Goal: Check status: Check status

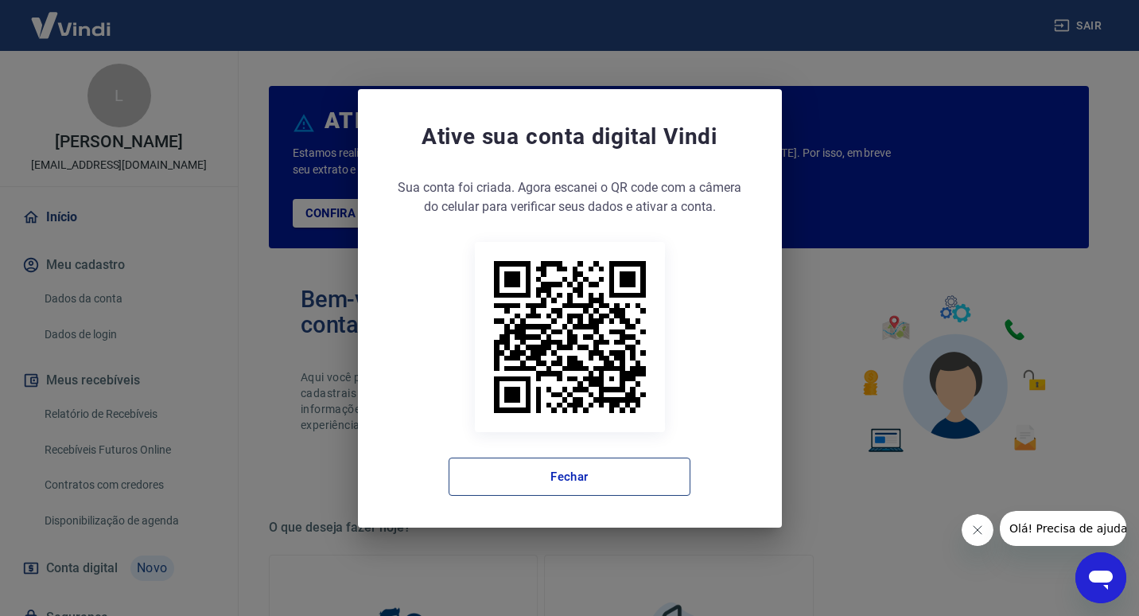
click at [636, 486] on button "Fechar" at bounding box center [570, 476] width 242 height 38
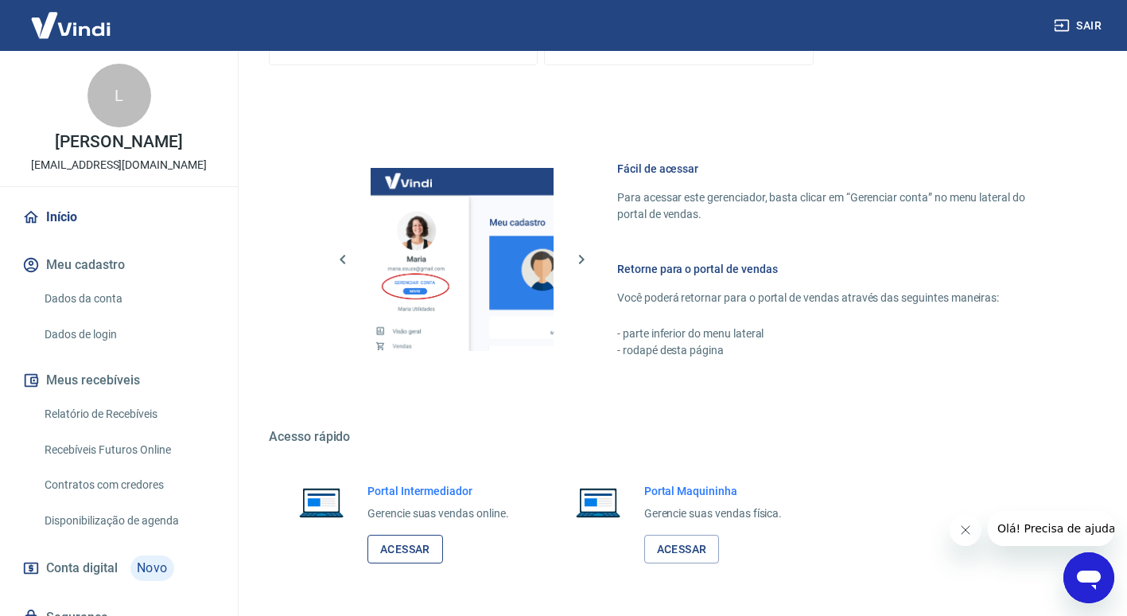
scroll to position [821, 0]
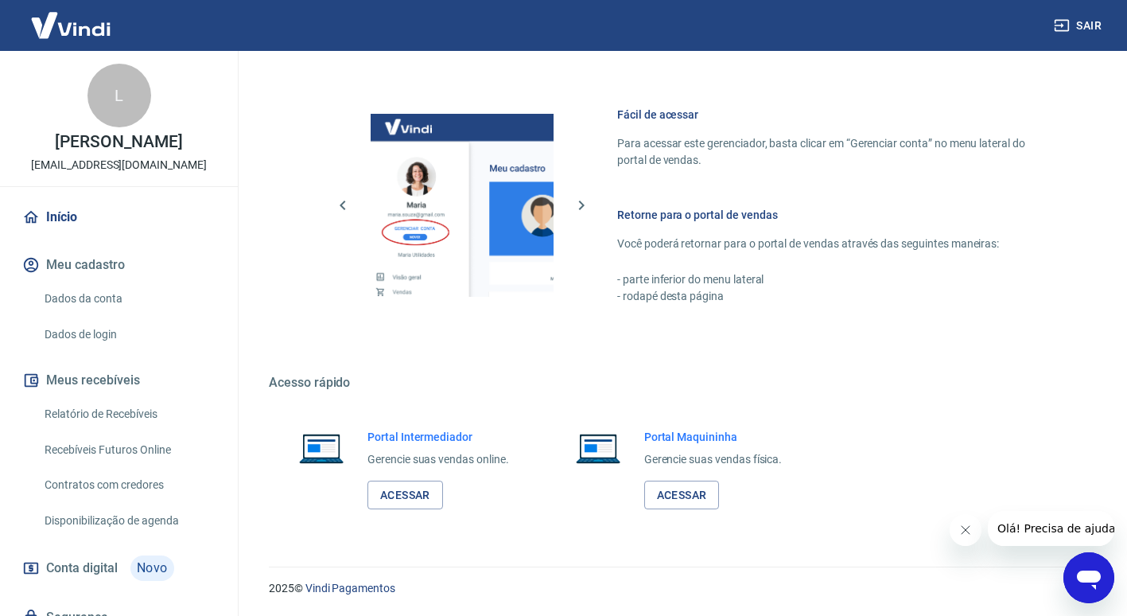
click at [404, 514] on div "Portal Intermediador Gerencie suas vendas online. Acessar" at bounding box center [402, 469] width 267 height 119
click at [401, 505] on link "Acessar" at bounding box center [406, 494] width 76 height 29
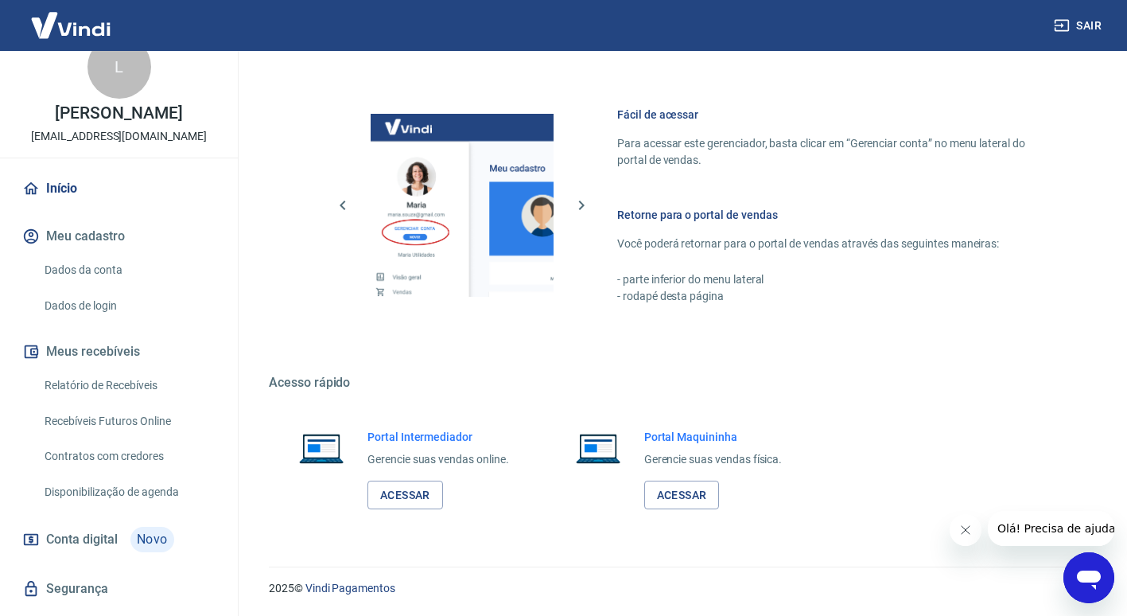
scroll to position [0, 0]
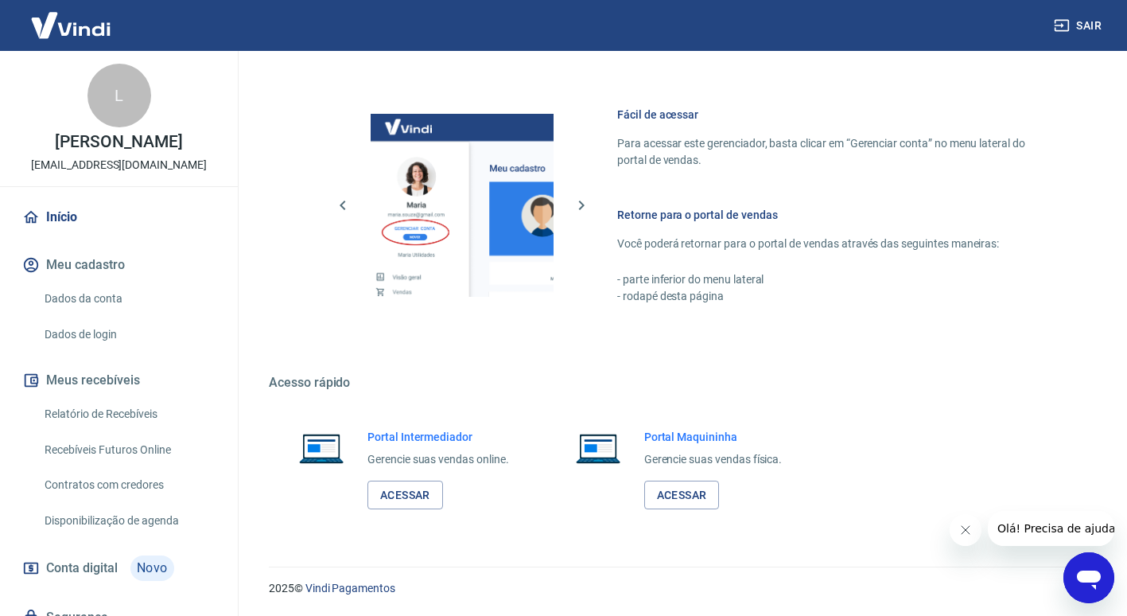
click at [78, 33] on img at bounding box center [70, 25] width 103 height 49
click at [75, 224] on link "Início" at bounding box center [119, 217] width 200 height 35
click at [56, 221] on link "Início" at bounding box center [119, 217] width 200 height 35
click at [98, 425] on link "Relatório de Recebíveis" at bounding box center [128, 414] width 181 height 33
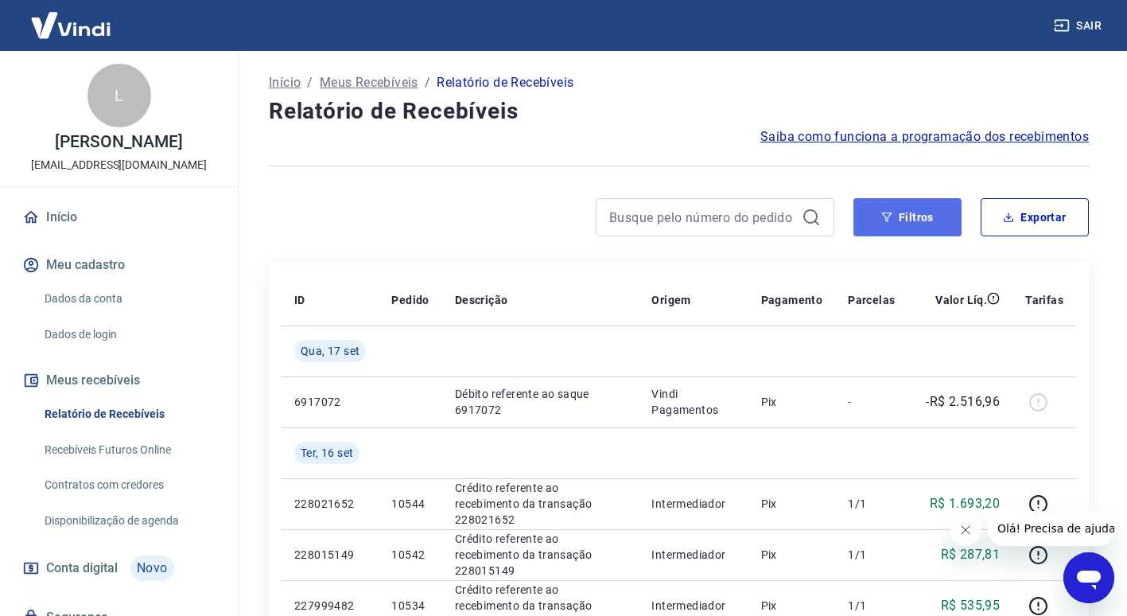
click at [915, 212] on button "Filtros" at bounding box center [908, 217] width 108 height 38
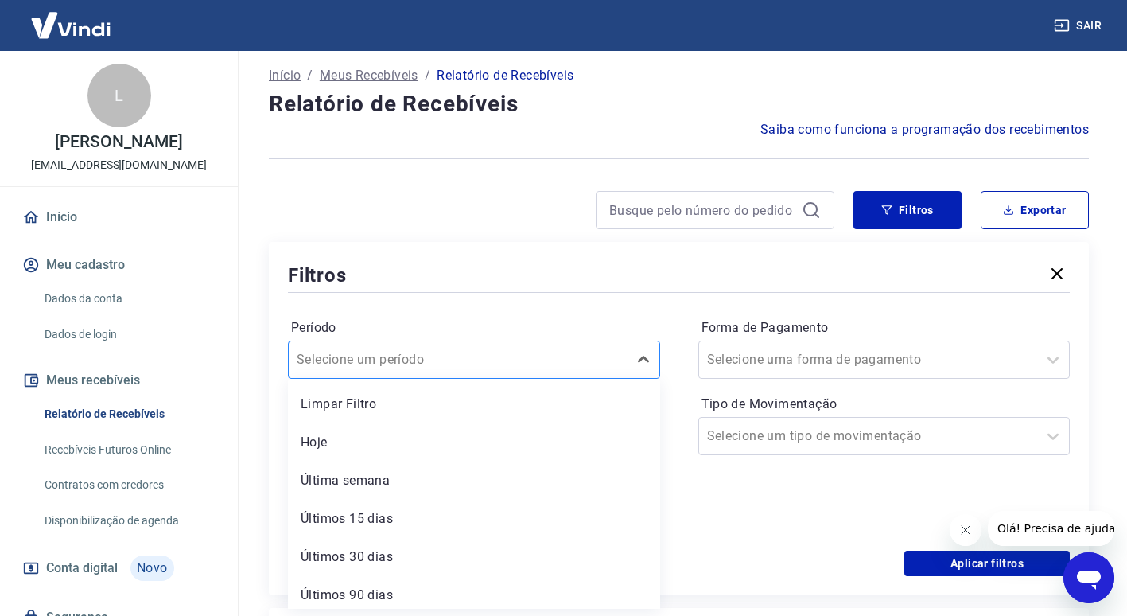
click at [504, 365] on div at bounding box center [458, 359] width 323 height 22
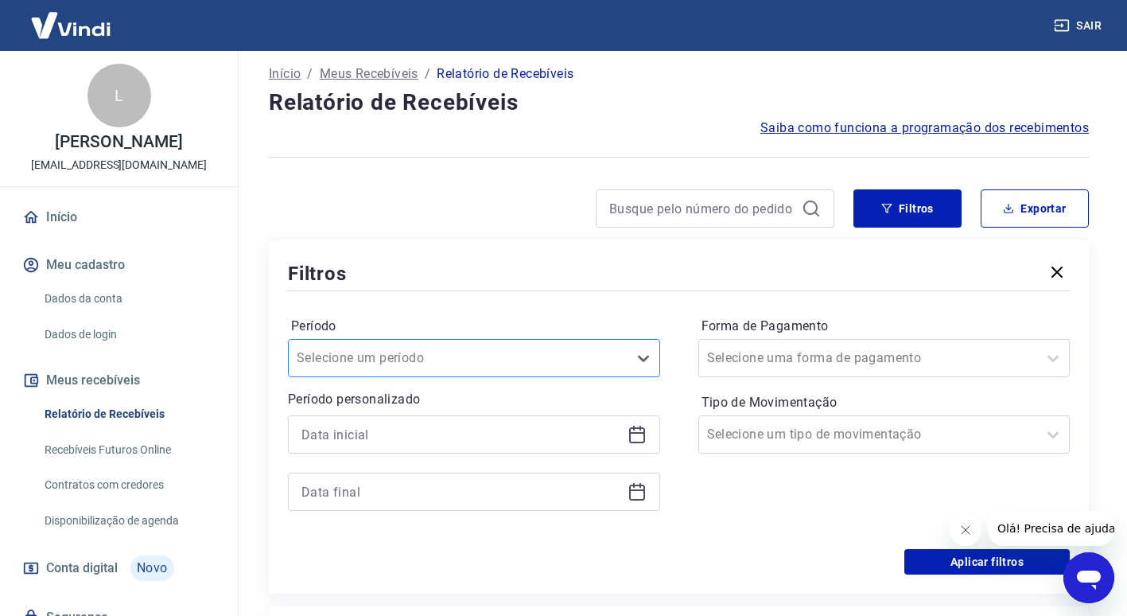
click at [606, 344] on div "Selecione um período" at bounding box center [458, 358] width 339 height 29
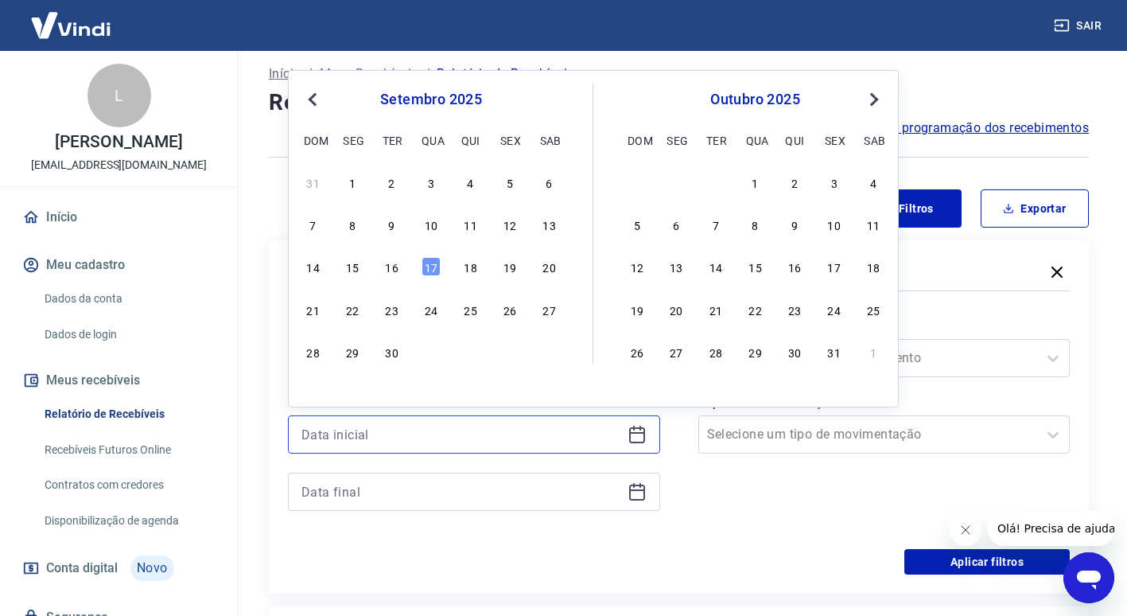
click at [537, 425] on input at bounding box center [462, 434] width 320 height 24
click at [316, 88] on div "setembro 2025 dom seg ter qua qui sex sab" at bounding box center [431, 118] width 259 height 68
click at [317, 88] on div "setembro 2025 dom seg ter qua qui sex sab" at bounding box center [431, 118] width 259 height 68
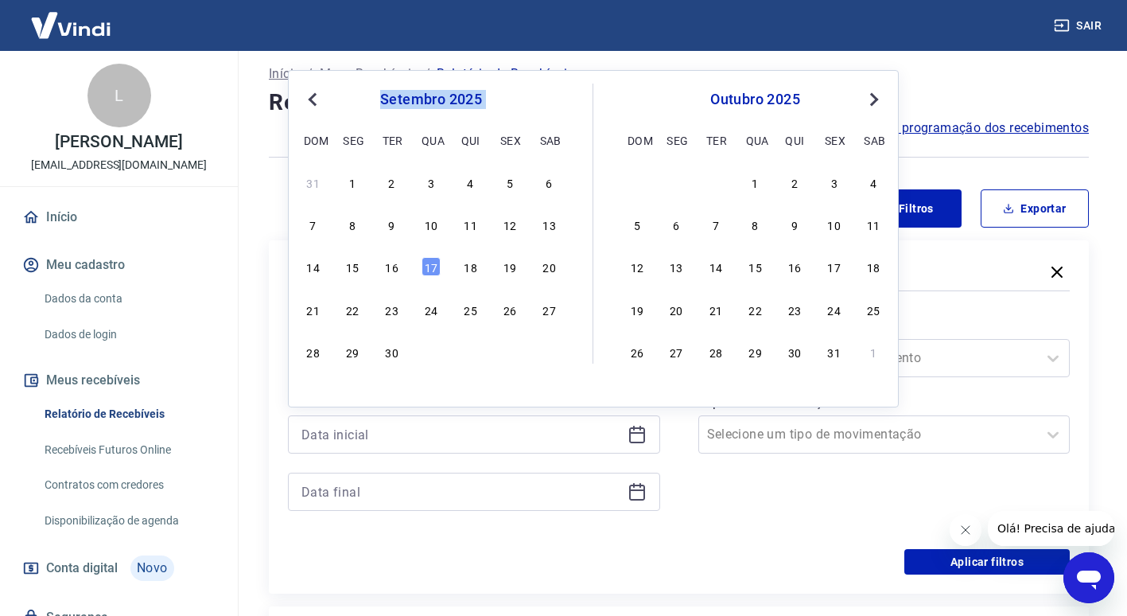
drag, startPoint x: 317, startPoint y: 88, endPoint x: 316, endPoint y: 102, distance: 13.5
click at [314, 102] on span "Previous Month" at bounding box center [314, 99] width 0 height 18
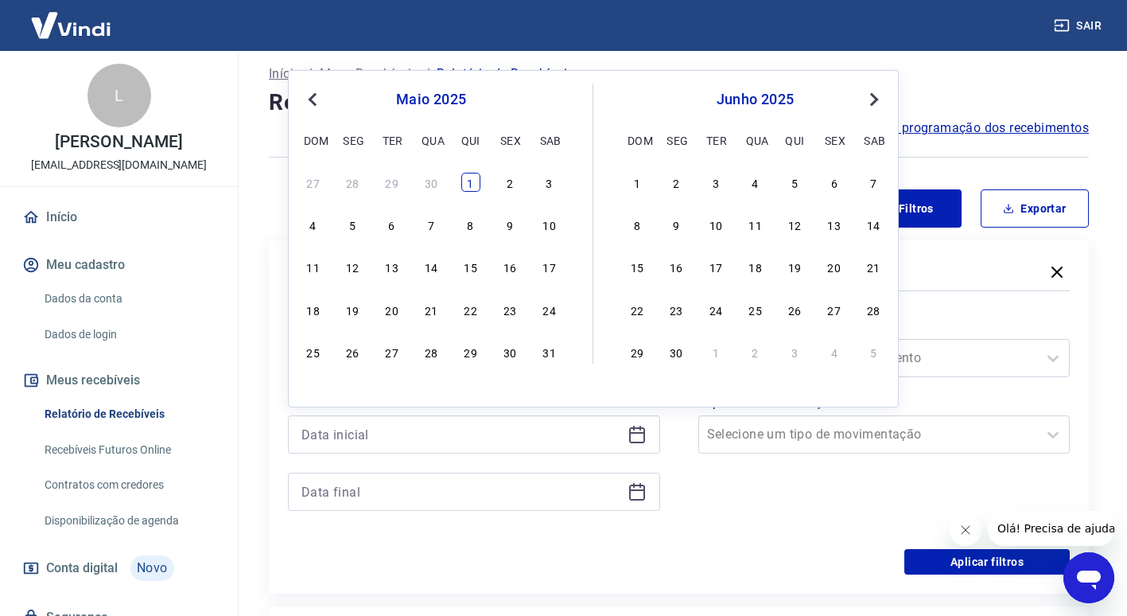
click at [477, 185] on div "1" at bounding box center [470, 182] width 19 height 19
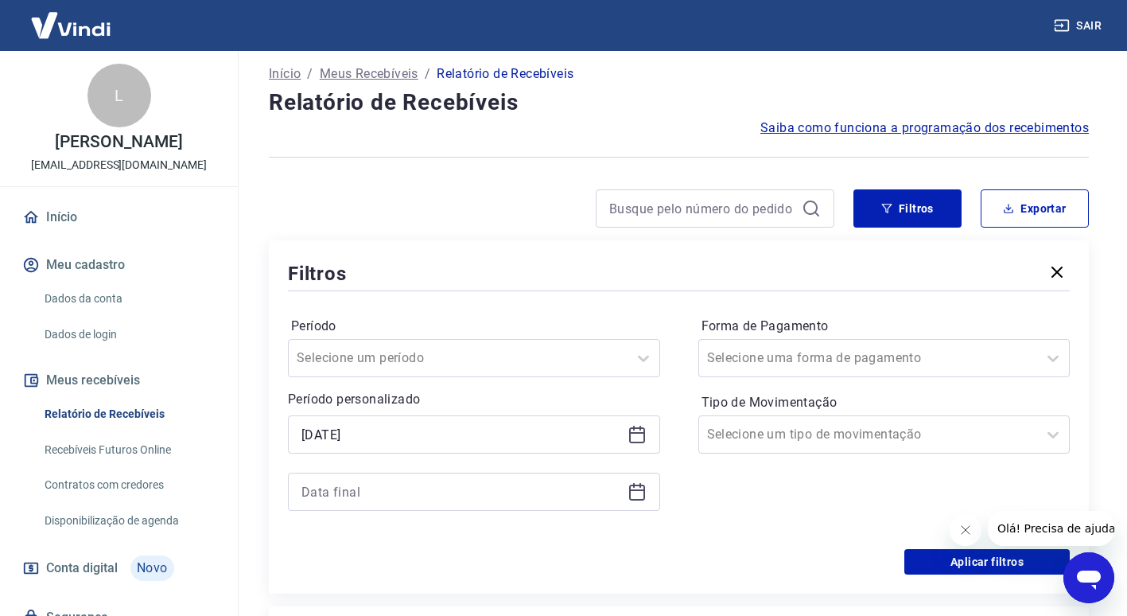
type input "01/05/2025"
click at [395, 489] on input at bounding box center [462, 492] width 320 height 24
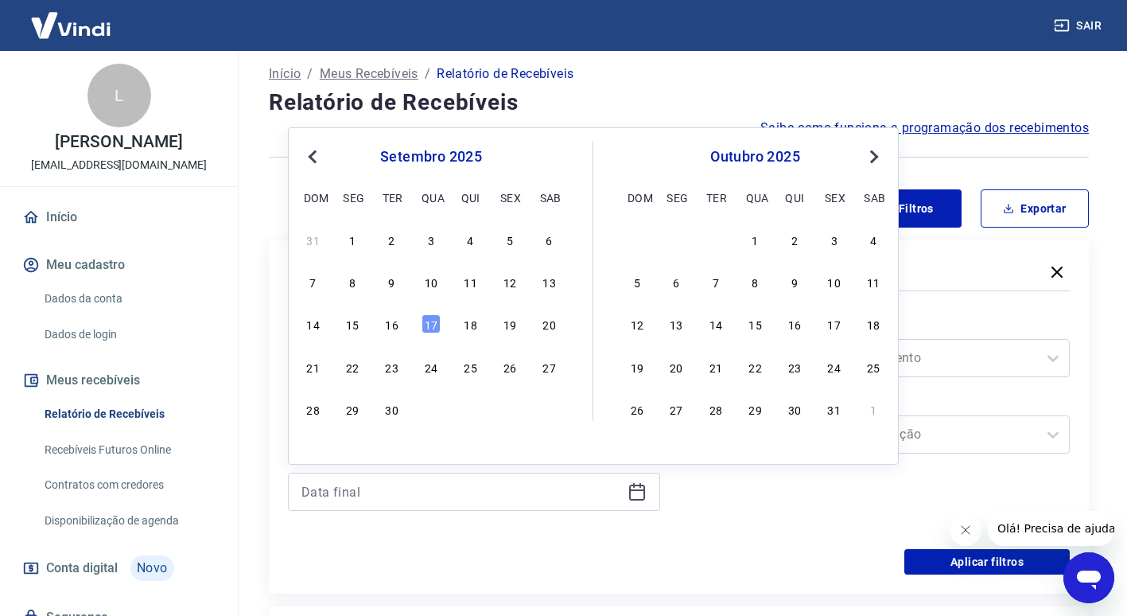
click at [307, 158] on button "Previous Month" at bounding box center [312, 156] width 19 height 19
click at [558, 414] on div "31" at bounding box center [549, 408] width 19 height 19
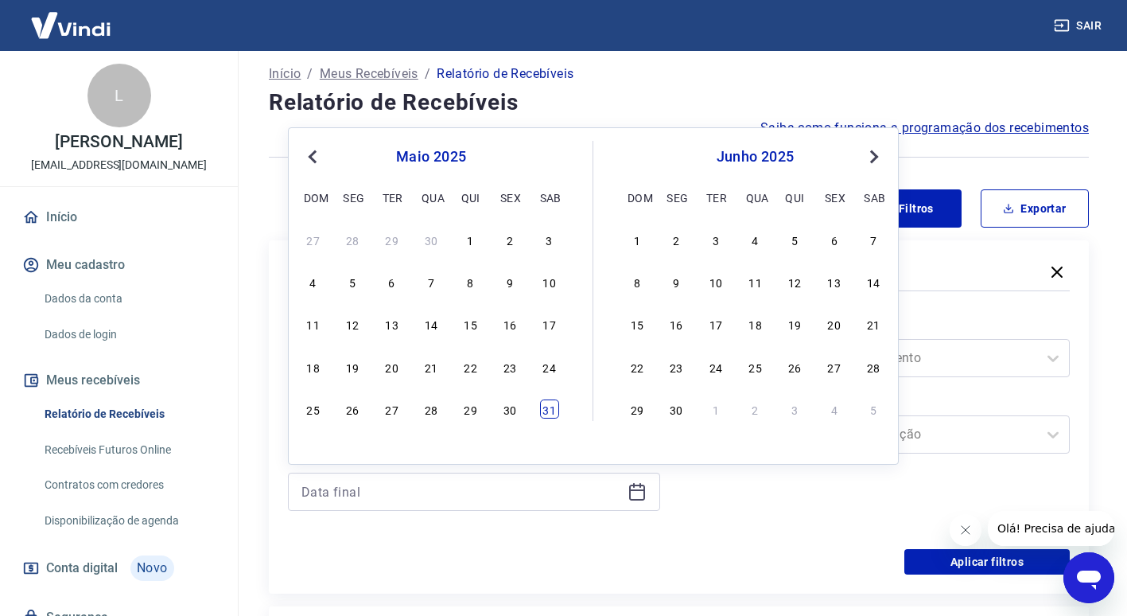
type input "31/05/2025"
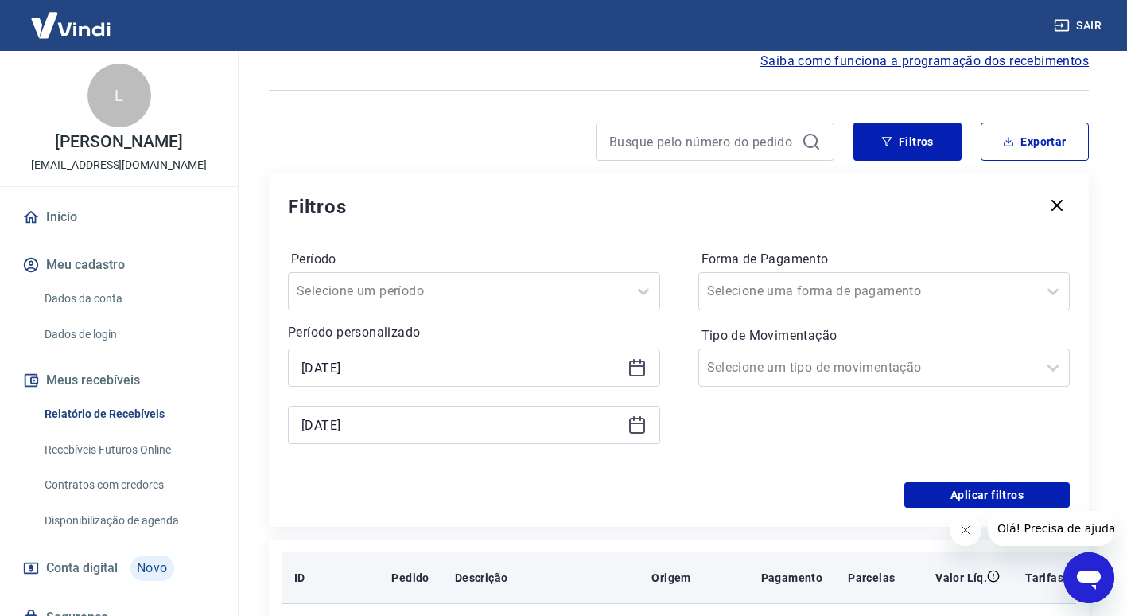
scroll to position [168, 0]
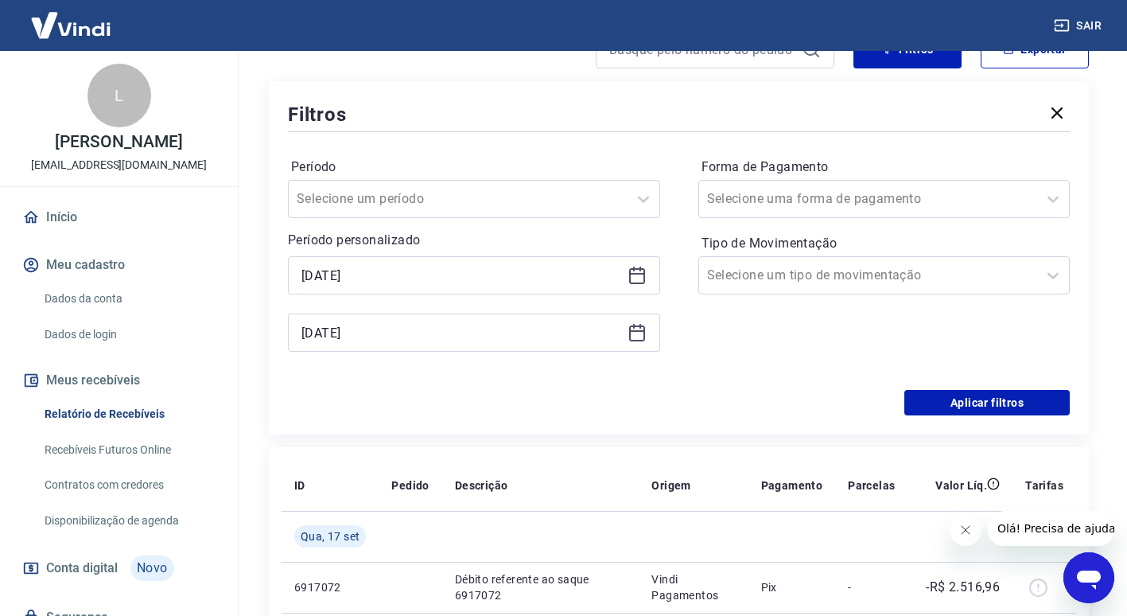
click at [953, 387] on div "Período Selecione um período Período personalizado Selected date: quinta-feira,…" at bounding box center [679, 262] width 782 height 255
click at [955, 393] on button "Aplicar filtros" at bounding box center [987, 402] width 165 height 25
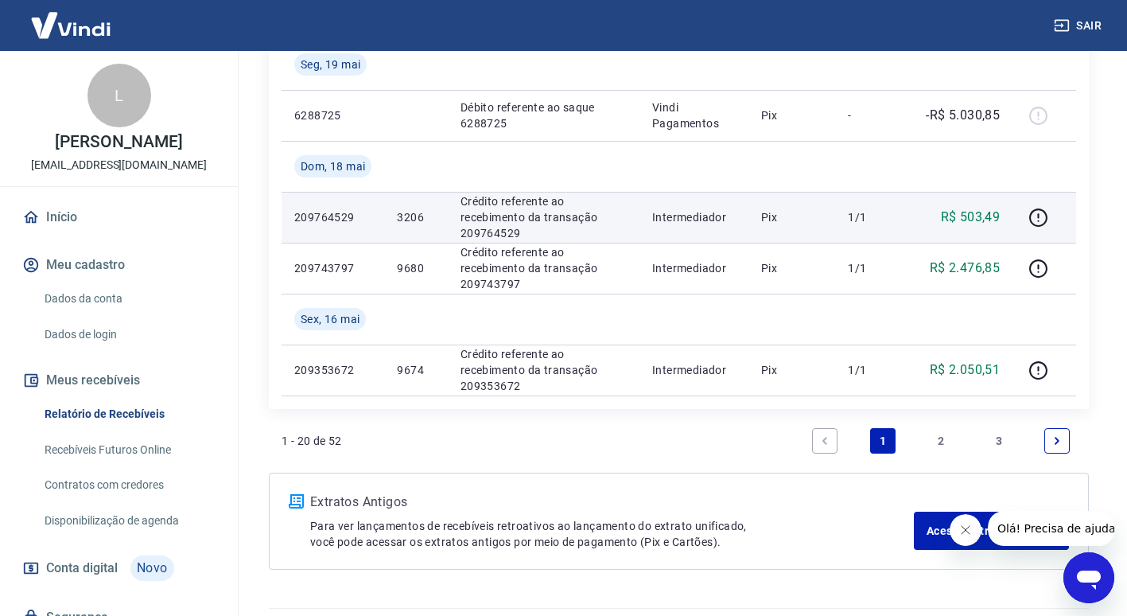
scroll to position [1470, 0]
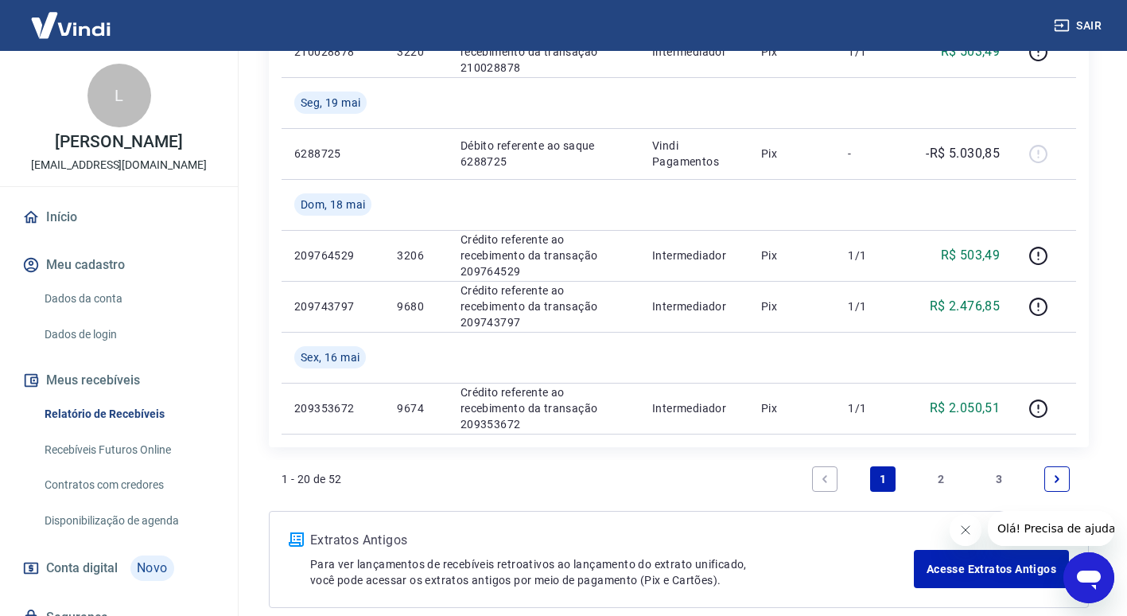
click at [944, 482] on link "2" at bounding box center [940, 478] width 25 height 25
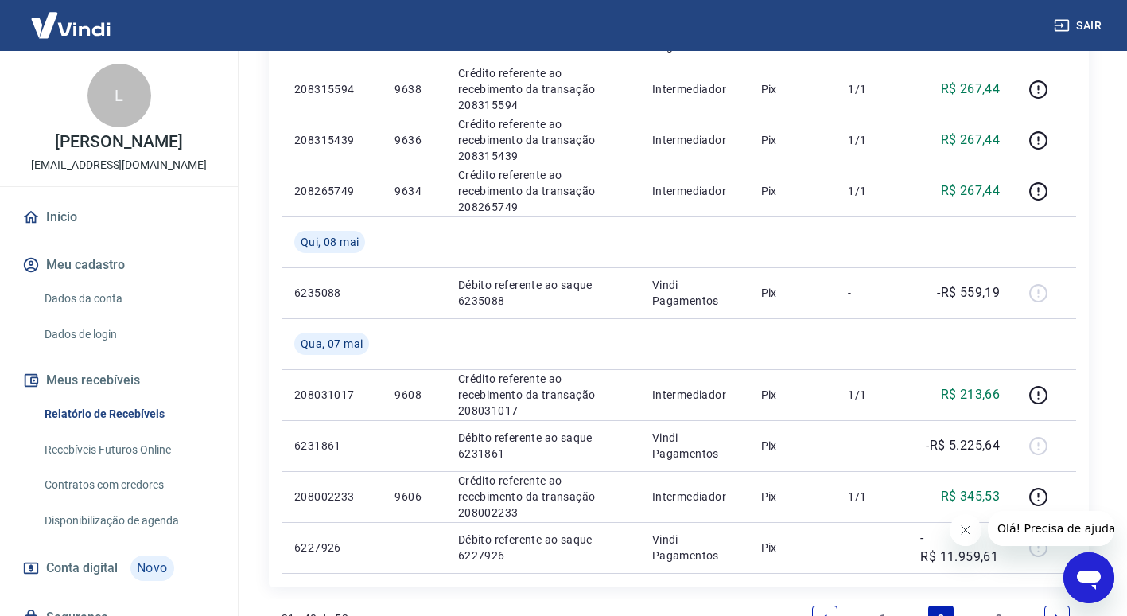
scroll to position [1317, 0]
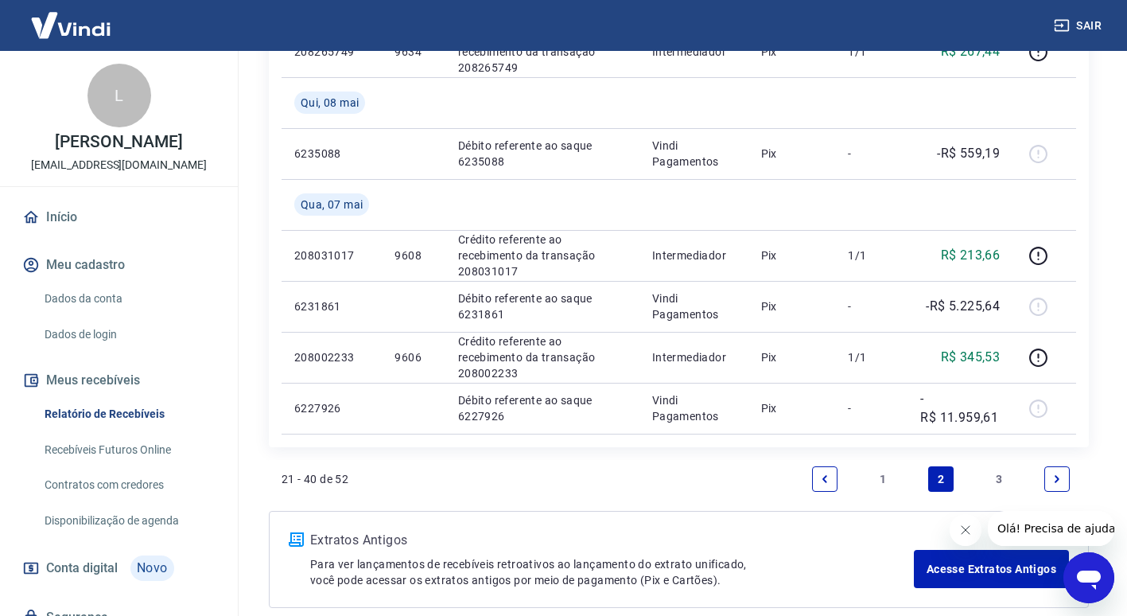
click at [1054, 479] on icon "Next page" at bounding box center [1057, 478] width 11 height 11
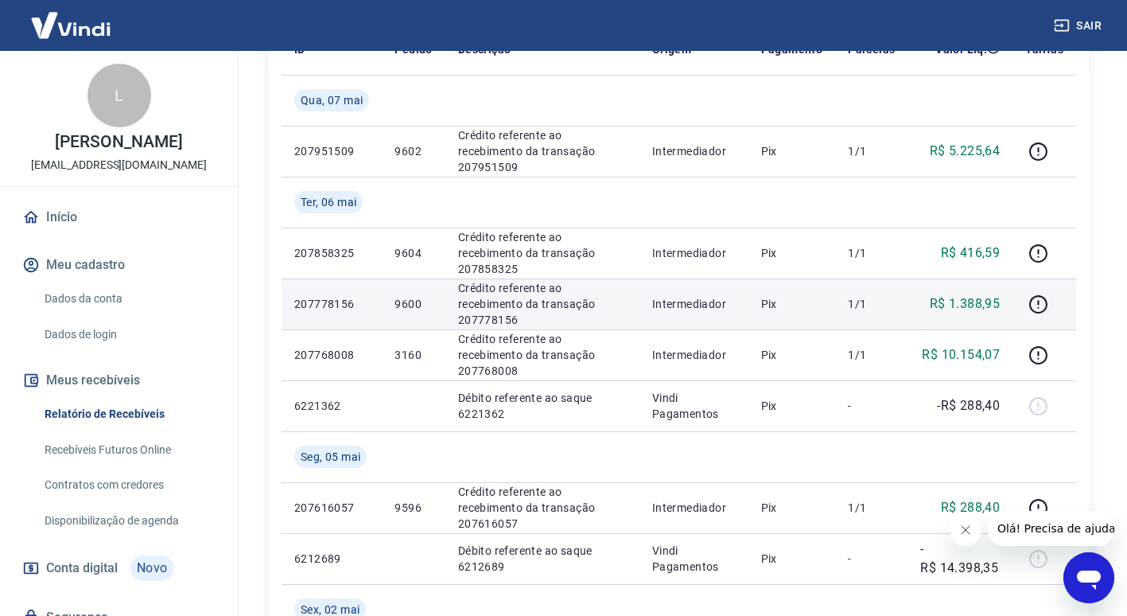
scroll to position [239, 0]
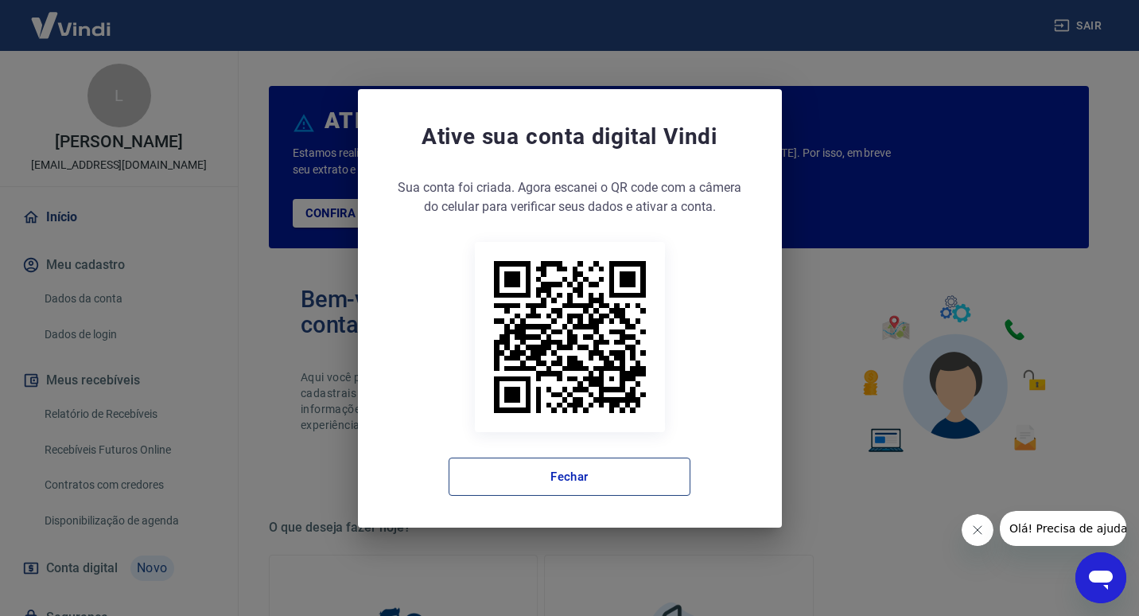
click at [617, 486] on button "Fechar" at bounding box center [570, 476] width 242 height 38
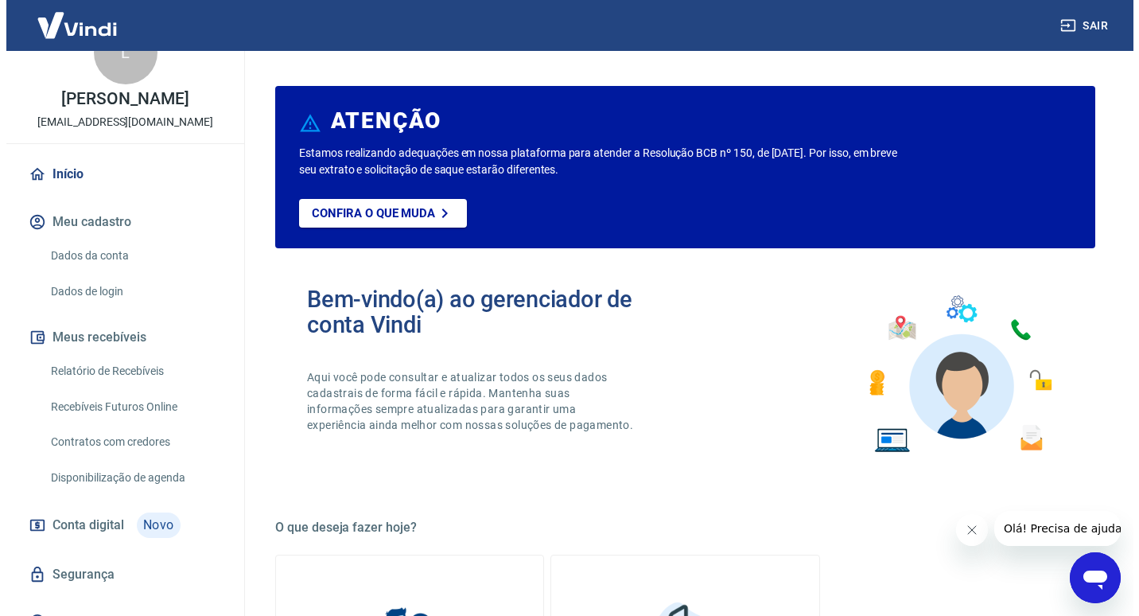
scroll to position [80, 0]
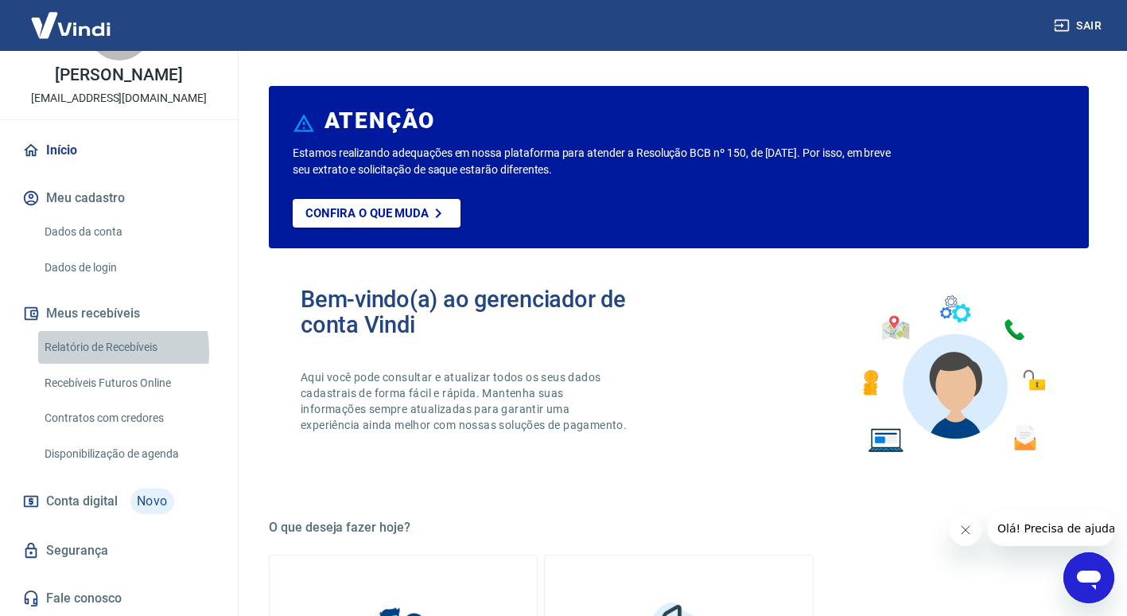
click at [81, 356] on link "Relatório de Recebíveis" at bounding box center [128, 347] width 181 height 33
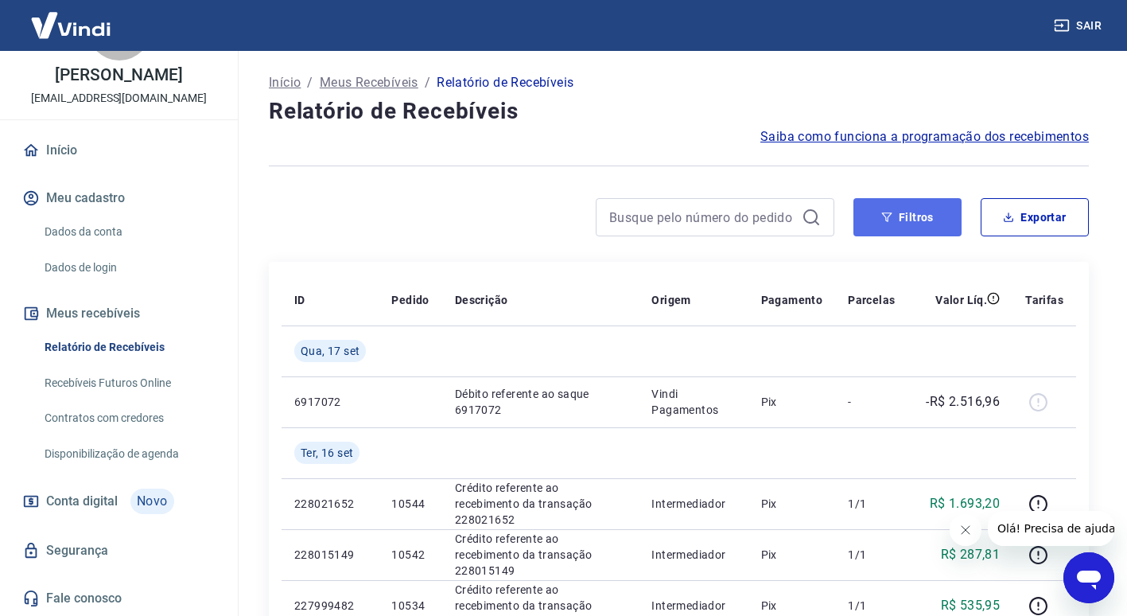
click at [897, 217] on button "Filtros" at bounding box center [908, 217] width 108 height 38
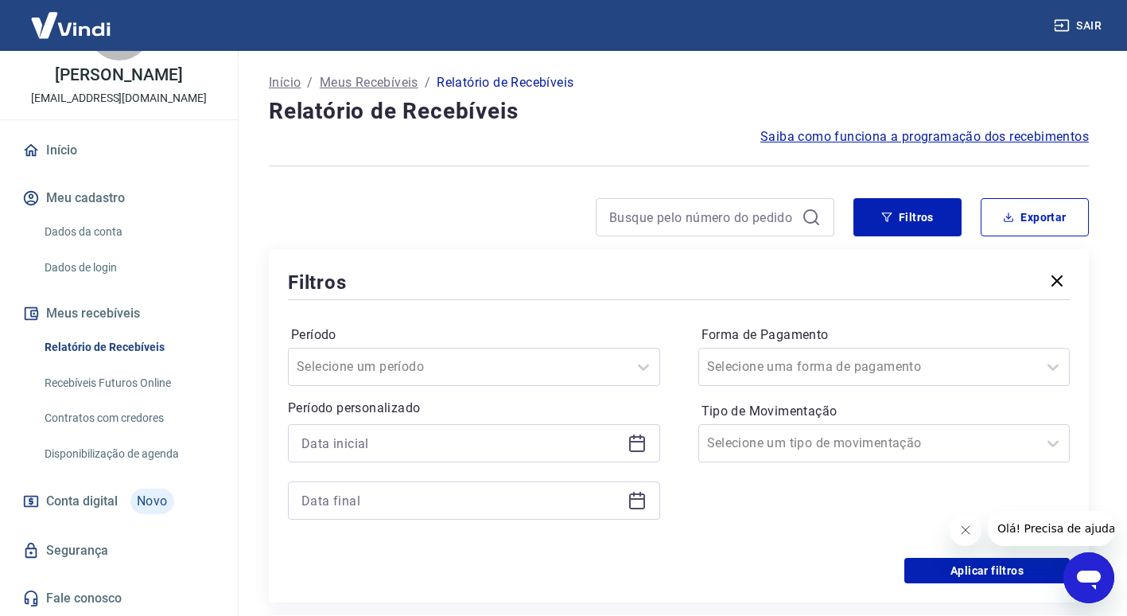
click at [640, 445] on icon at bounding box center [637, 443] width 19 height 19
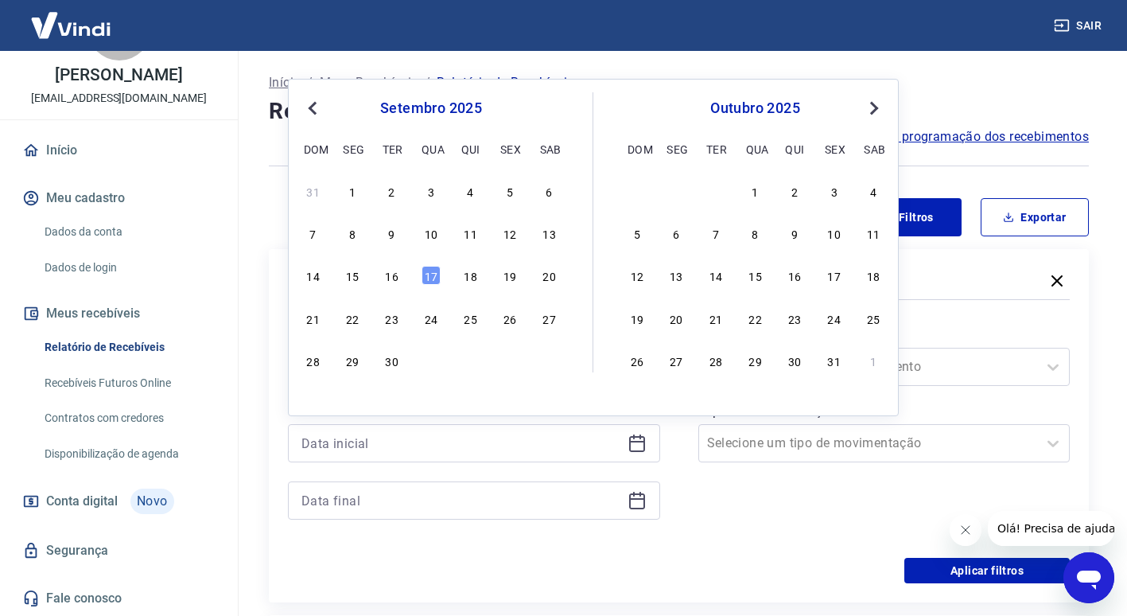
click at [324, 110] on div "setembro 2025" at bounding box center [431, 108] width 259 height 19
click at [314, 110] on span "Previous Month" at bounding box center [314, 108] width 0 height 18
drag, startPoint x: 320, startPoint y: 107, endPoint x: 308, endPoint y: 107, distance: 11.9
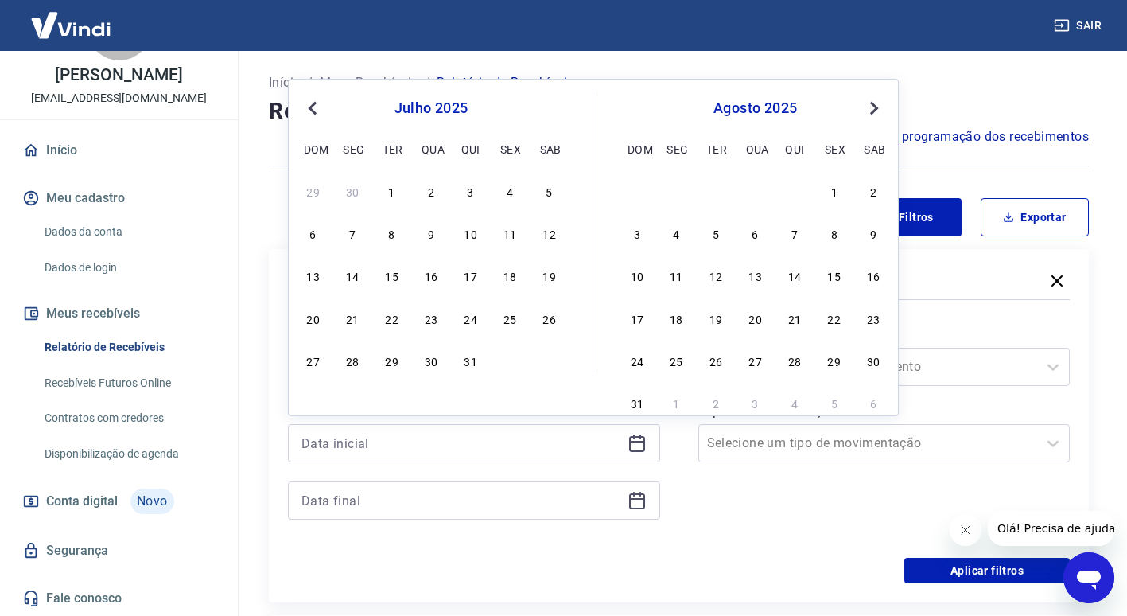
click at [314, 108] on span "Previous Month" at bounding box center [314, 108] width 0 height 18
click at [314, 107] on span "Previous Month" at bounding box center [314, 108] width 0 height 18
click at [471, 197] on div "1" at bounding box center [470, 190] width 19 height 19
type input "01/05/2025"
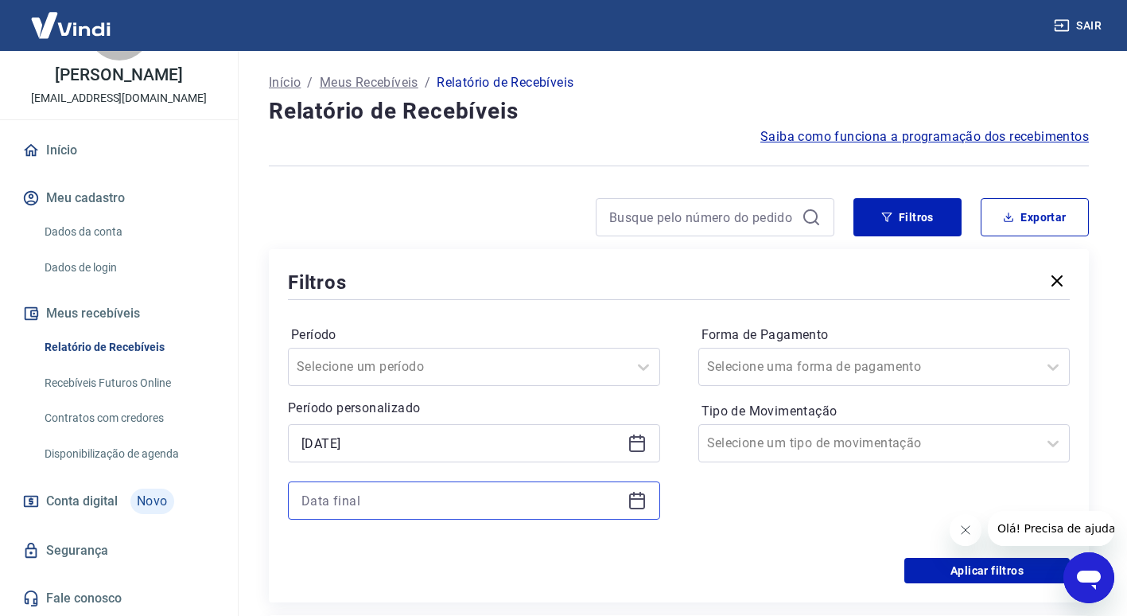
click at [400, 493] on input at bounding box center [462, 500] width 320 height 24
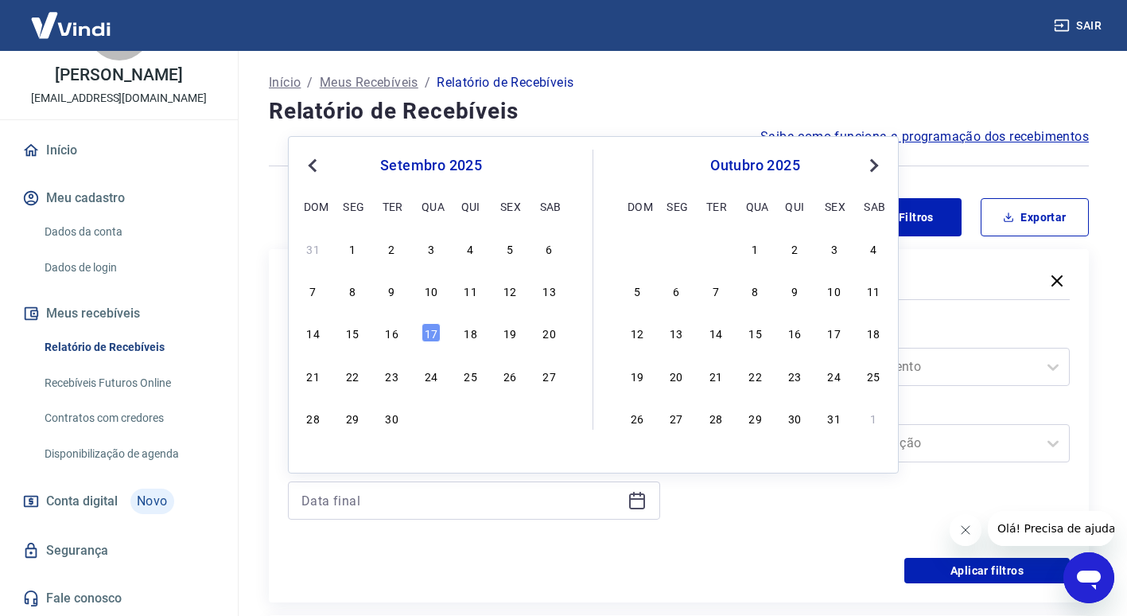
click at [315, 153] on div "setembro 2025 dom seg ter qua qui sex sab" at bounding box center [431, 184] width 259 height 68
click at [316, 153] on div "setembro 2025 dom seg ter qua qui sex sab" at bounding box center [431, 184] width 259 height 68
click at [314, 159] on span "Previous Month" at bounding box center [314, 165] width 0 height 18
click at [314, 164] on span "Previous Month" at bounding box center [314, 165] width 0 height 18
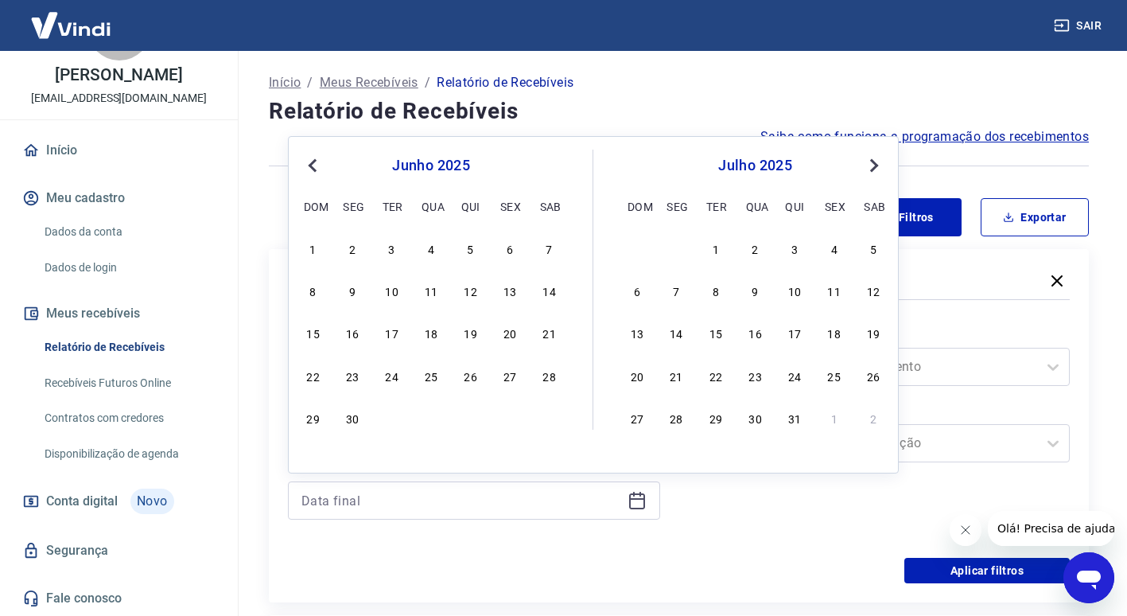
click at [312, 170] on button "Previous Month" at bounding box center [312, 165] width 19 height 19
drag, startPoint x: 543, startPoint y: 415, endPoint x: 856, endPoint y: 437, distance: 314.2
click at [542, 415] on div "31" at bounding box center [549, 417] width 19 height 19
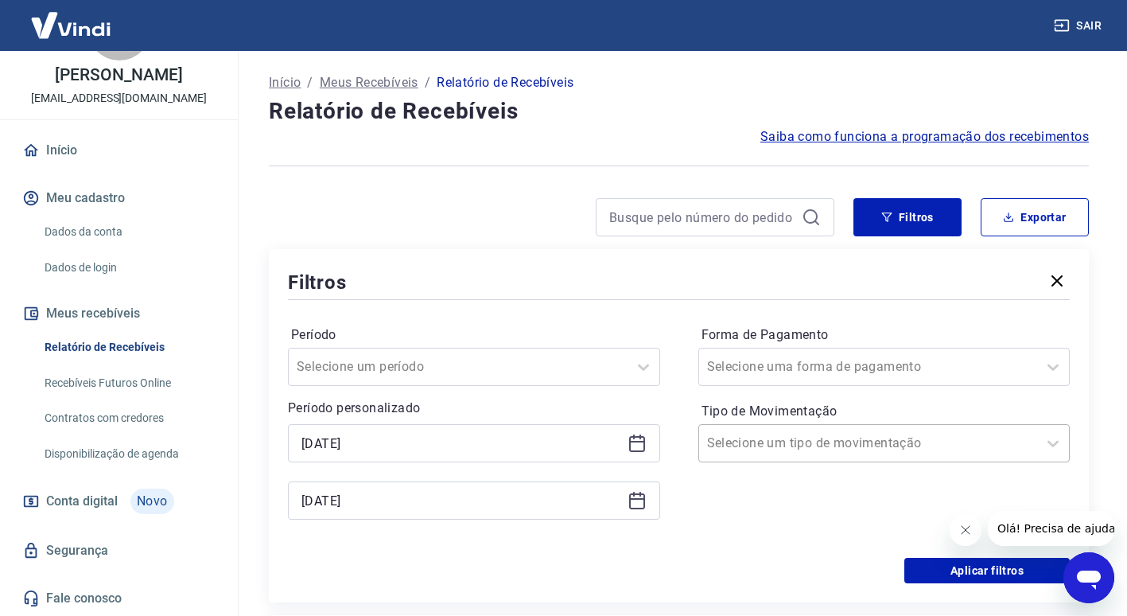
type input "31/05/2025"
click at [960, 572] on button "Aplicar filtros" at bounding box center [987, 570] width 165 height 25
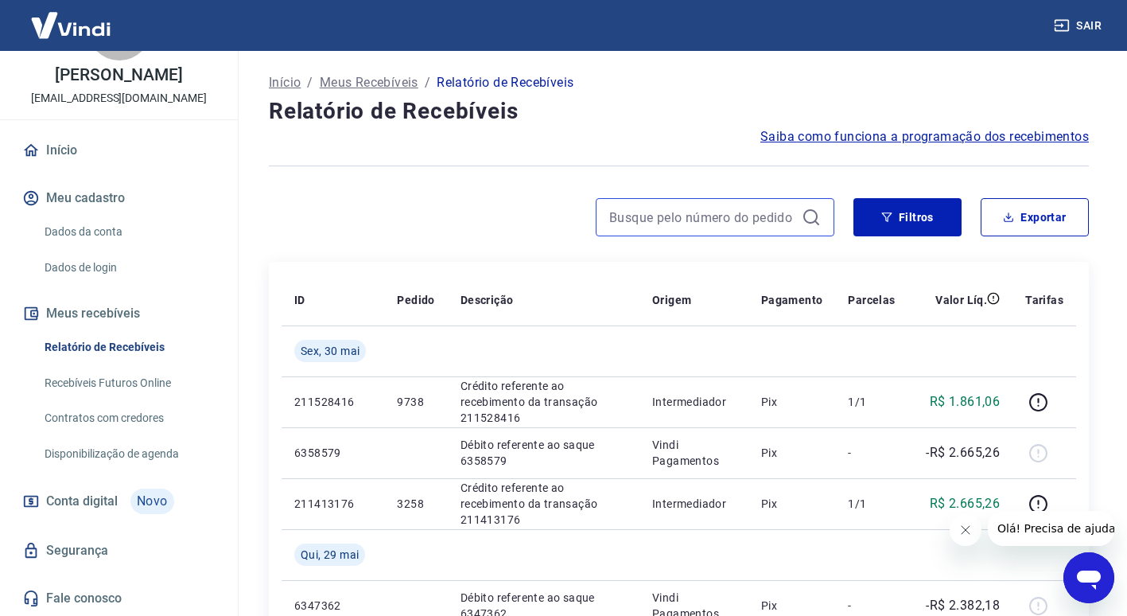
click at [681, 225] on input at bounding box center [702, 217] width 186 height 24
type input "9580"
click at [642, 215] on input "9580" at bounding box center [702, 217] width 186 height 24
click at [705, 207] on input "9580" at bounding box center [702, 217] width 186 height 24
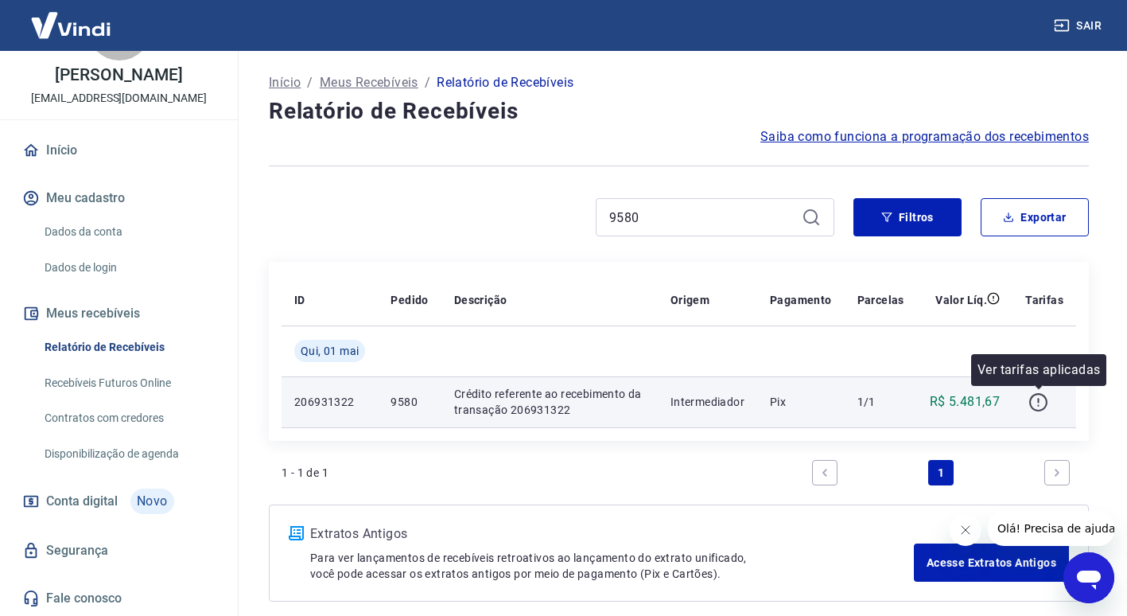
click at [1035, 403] on icon "button" at bounding box center [1039, 402] width 20 height 20
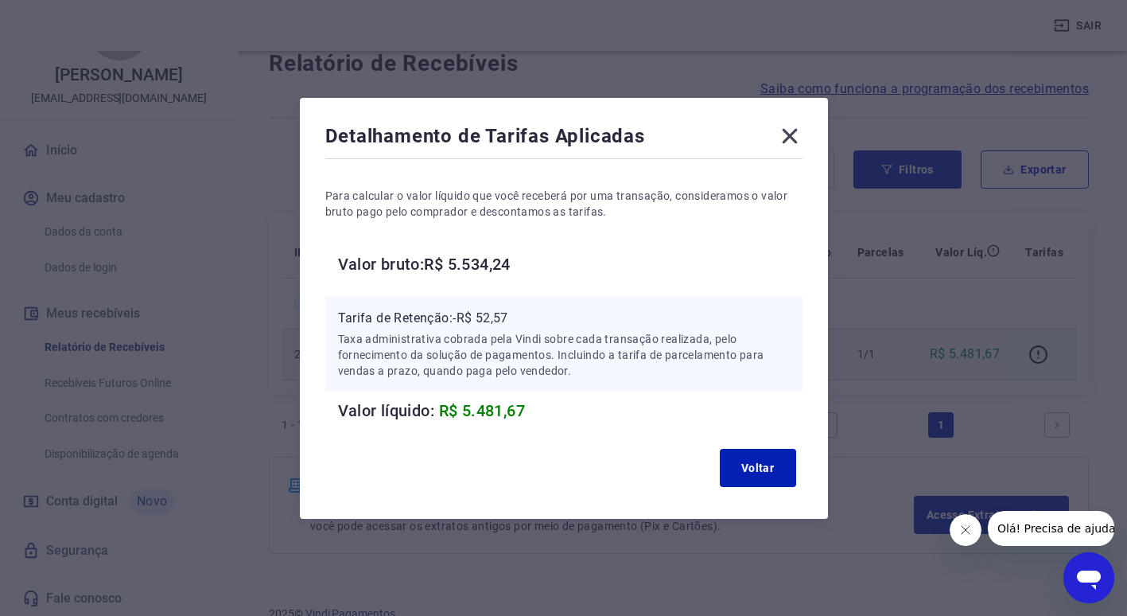
scroll to position [73, 0]
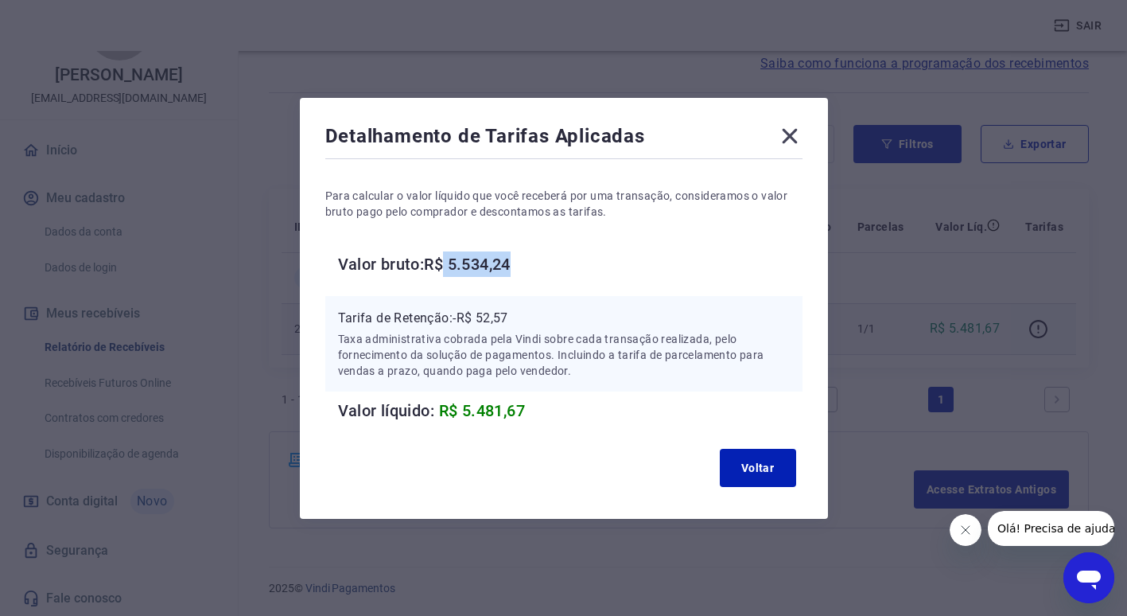
drag, startPoint x: 453, startPoint y: 265, endPoint x: 535, endPoint y: 254, distance: 82.7
click at [535, 255] on h6 "Valor bruto: R$ 5.534,24" at bounding box center [570, 263] width 465 height 25
drag, startPoint x: 535, startPoint y: 254, endPoint x: 527, endPoint y: 216, distance: 38.1
click at [527, 216] on p "Para calcular o valor líquido que você receberá por uma transação, consideramos…" at bounding box center [563, 204] width 477 height 32
drag, startPoint x: 456, startPoint y: 406, endPoint x: 553, endPoint y: 419, distance: 98.0
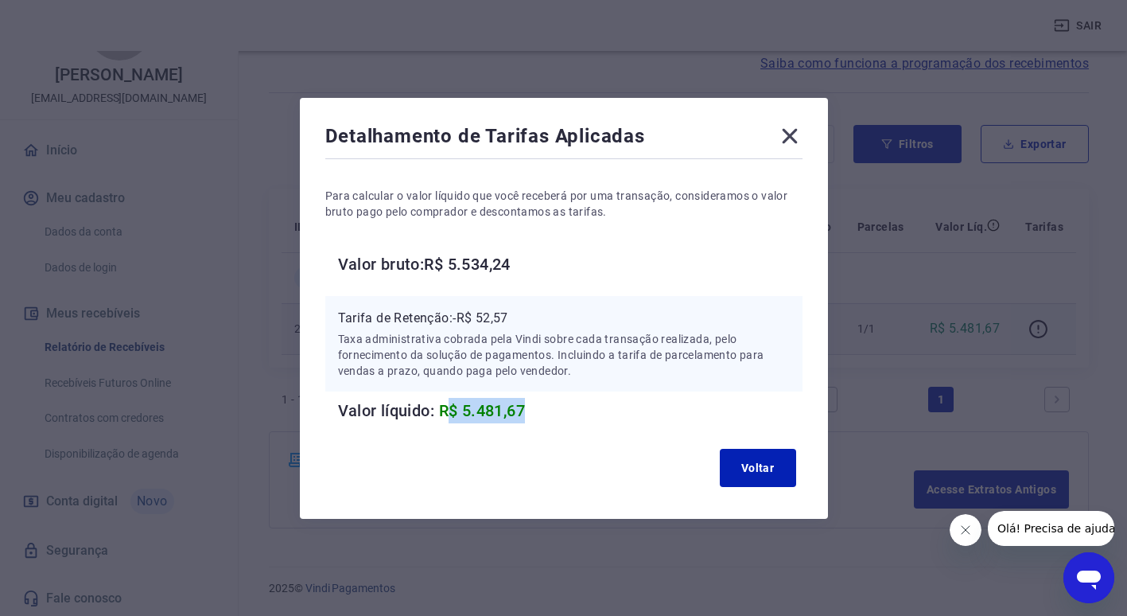
click at [551, 414] on h6 "Valor líquido: R$ 5.481,67" at bounding box center [570, 410] width 465 height 25
click at [523, 448] on div "Voltar" at bounding box center [563, 467] width 477 height 51
click at [791, 135] on icon at bounding box center [789, 135] width 25 height 25
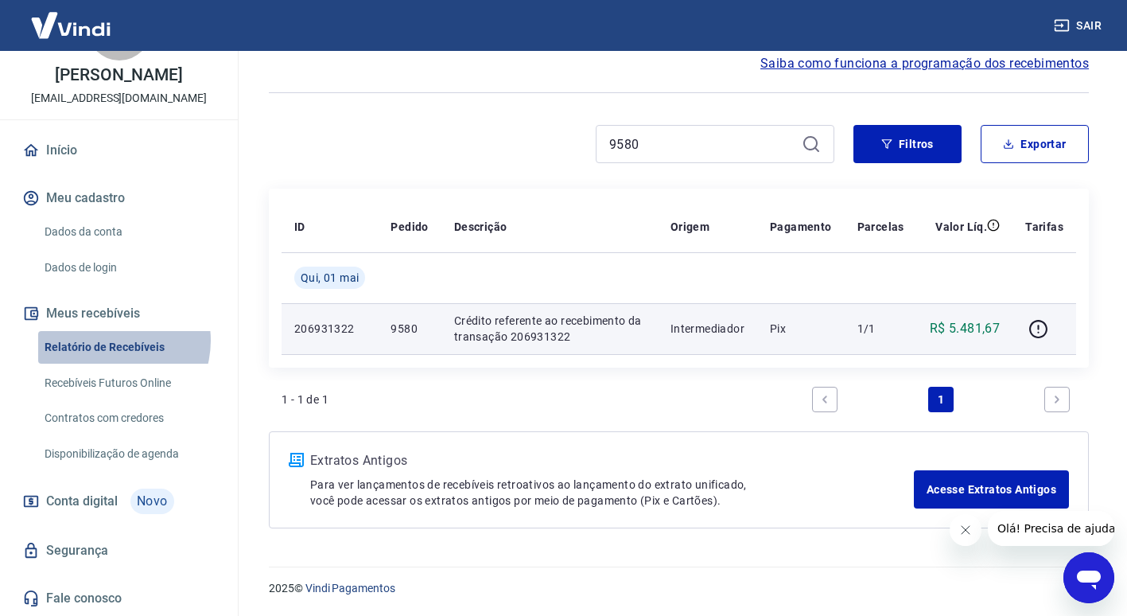
click at [112, 344] on link "Relatório de Recebíveis" at bounding box center [128, 347] width 181 height 33
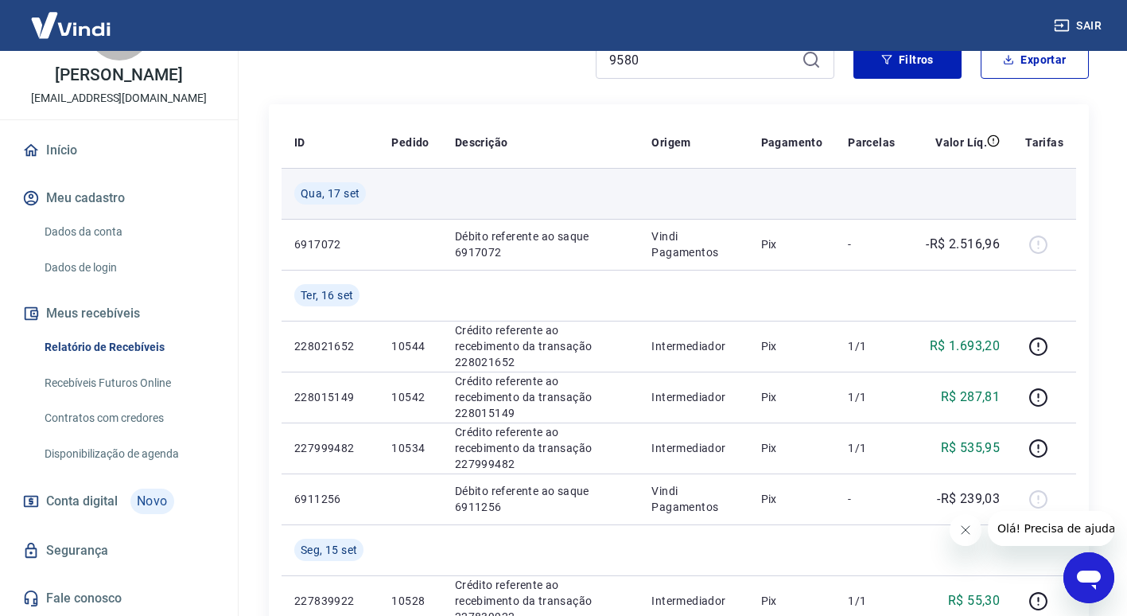
scroll to position [159, 0]
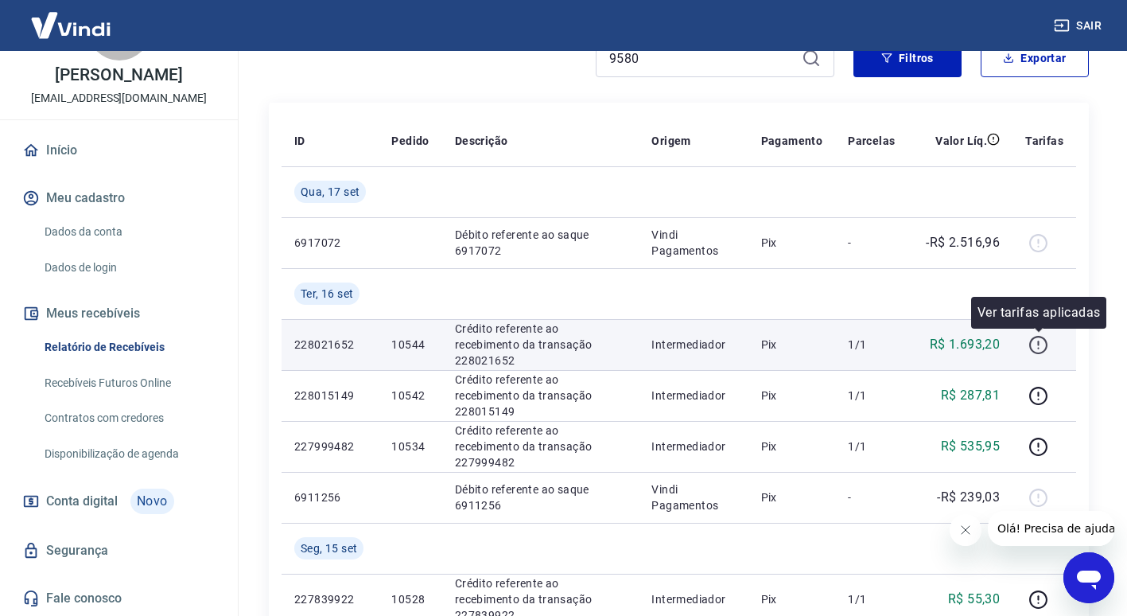
click at [1034, 344] on icon "button" at bounding box center [1039, 345] width 20 height 20
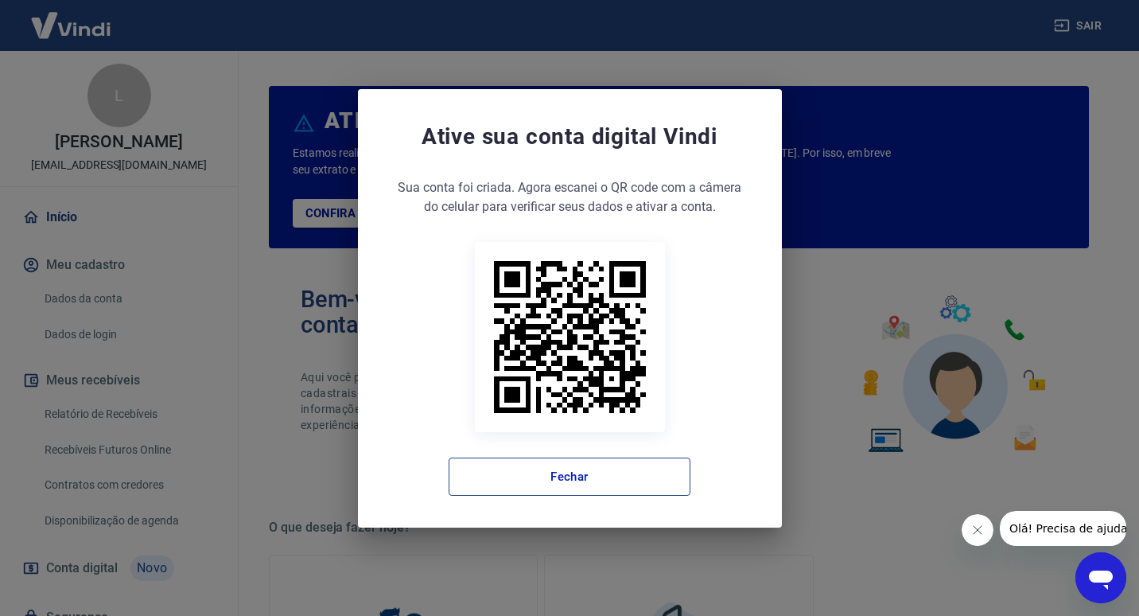
click at [543, 493] on button "Fechar" at bounding box center [570, 476] width 242 height 38
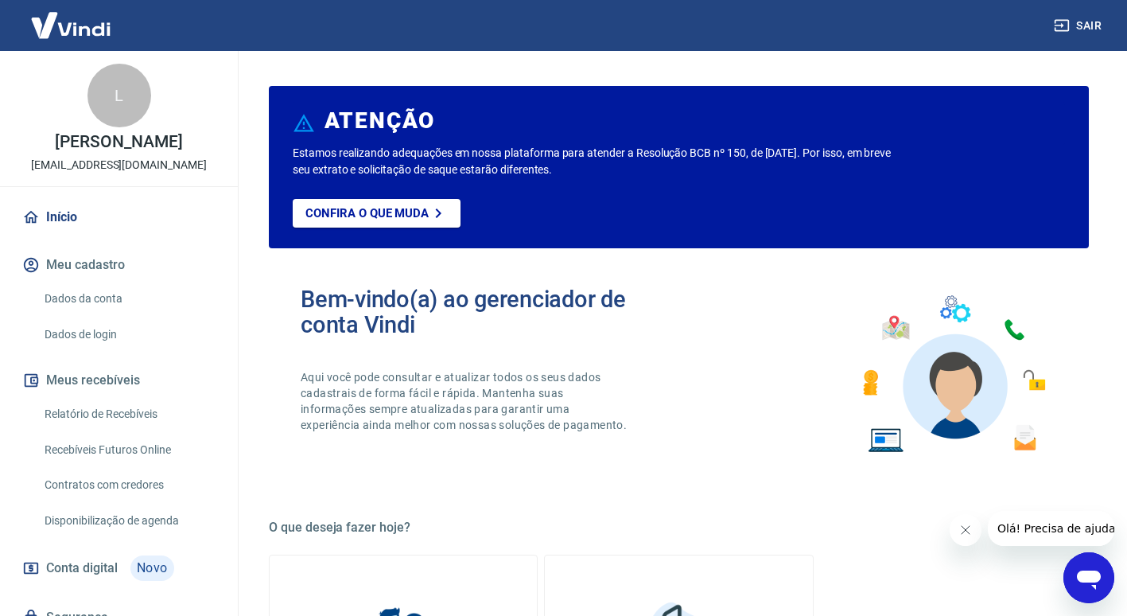
click at [122, 425] on link "Relatório de Recebíveis" at bounding box center [128, 414] width 181 height 33
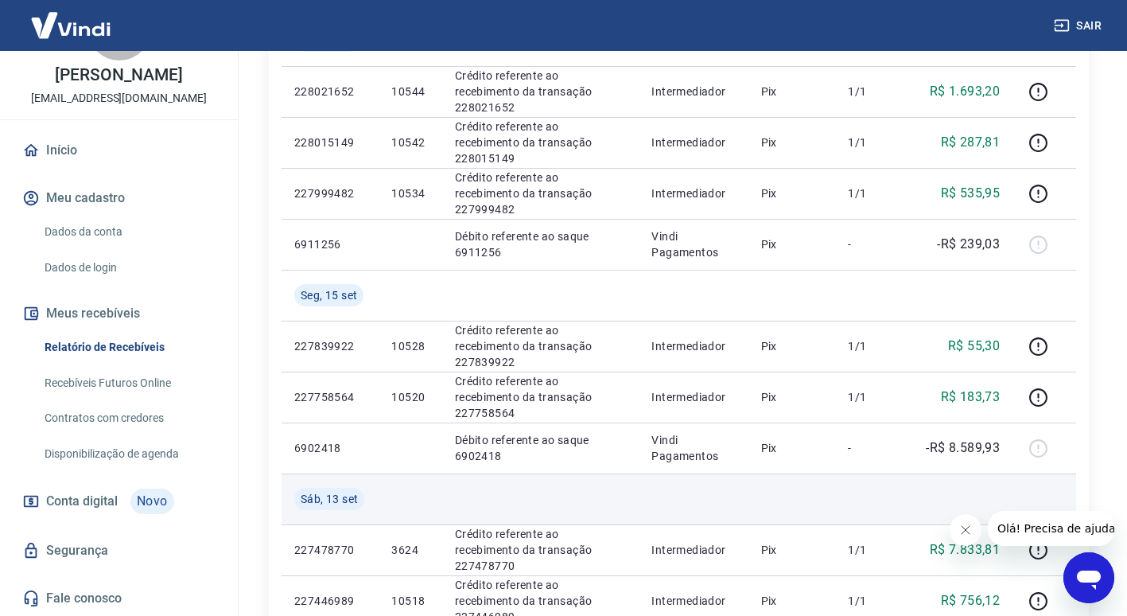
scroll to position [636, 0]
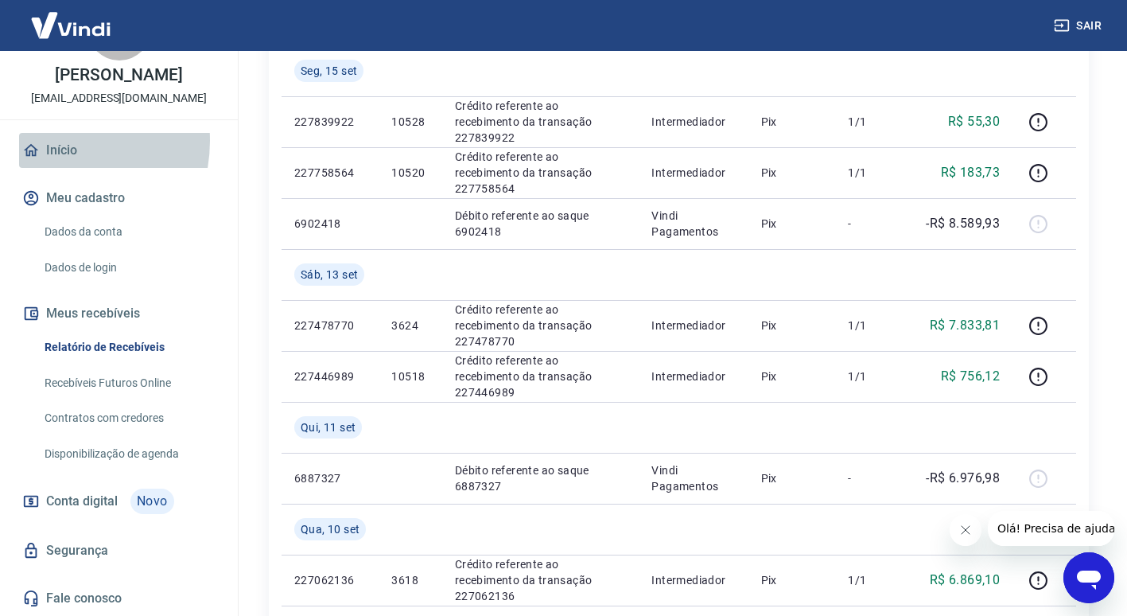
click at [49, 141] on link "Início" at bounding box center [119, 150] width 200 height 35
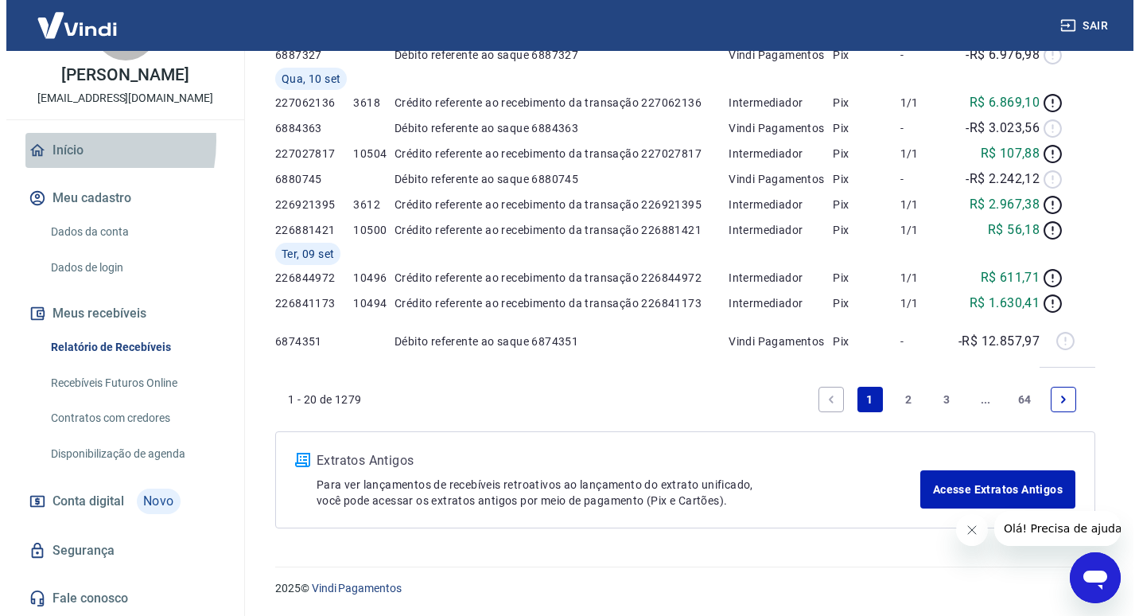
scroll to position [650, 0]
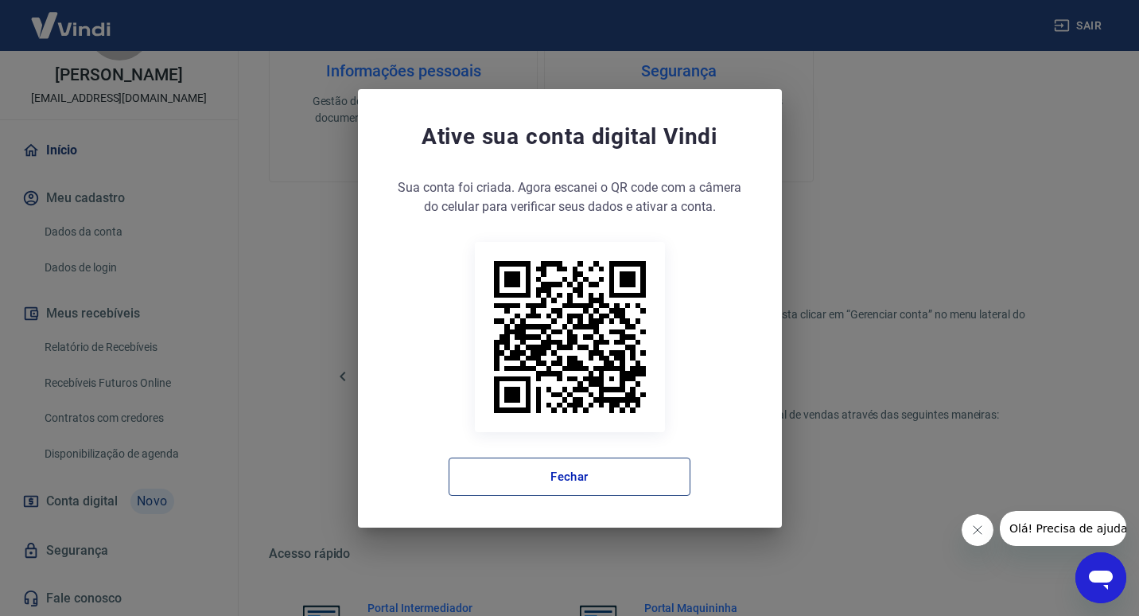
click at [508, 473] on button "Fechar" at bounding box center [570, 476] width 242 height 38
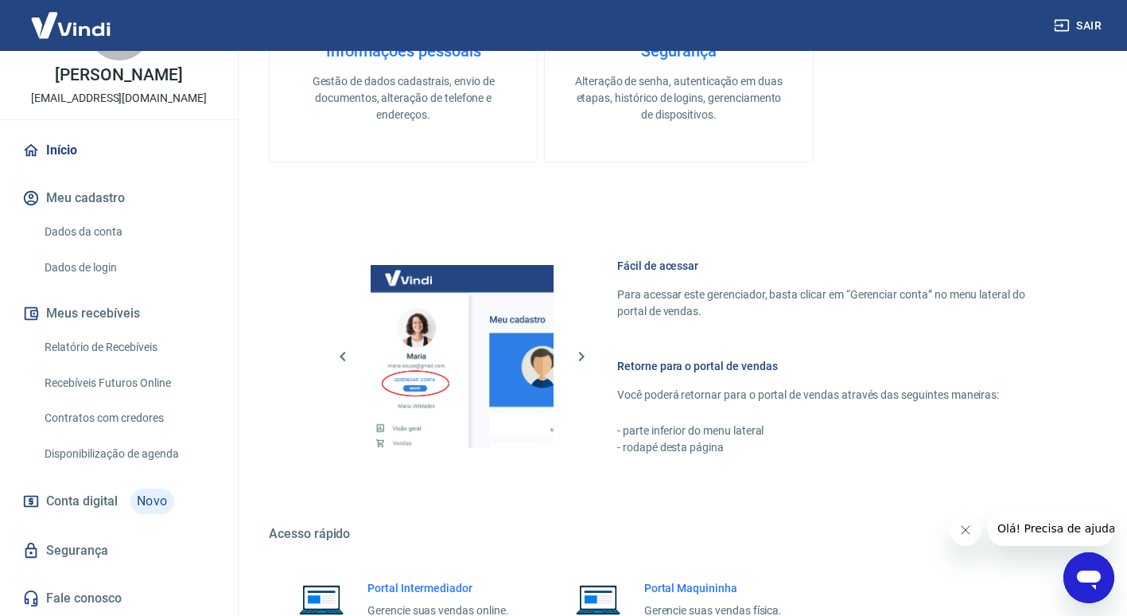
scroll to position [729, 0]
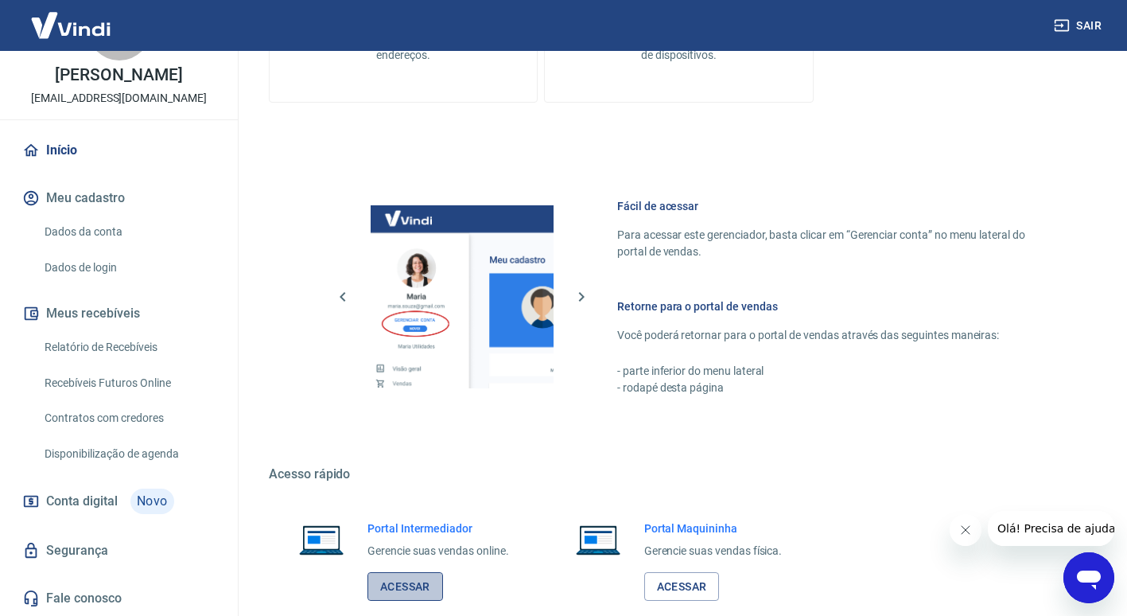
click at [403, 594] on link "Acessar" at bounding box center [406, 586] width 76 height 29
